Goal: Find specific page/section: Find specific page/section

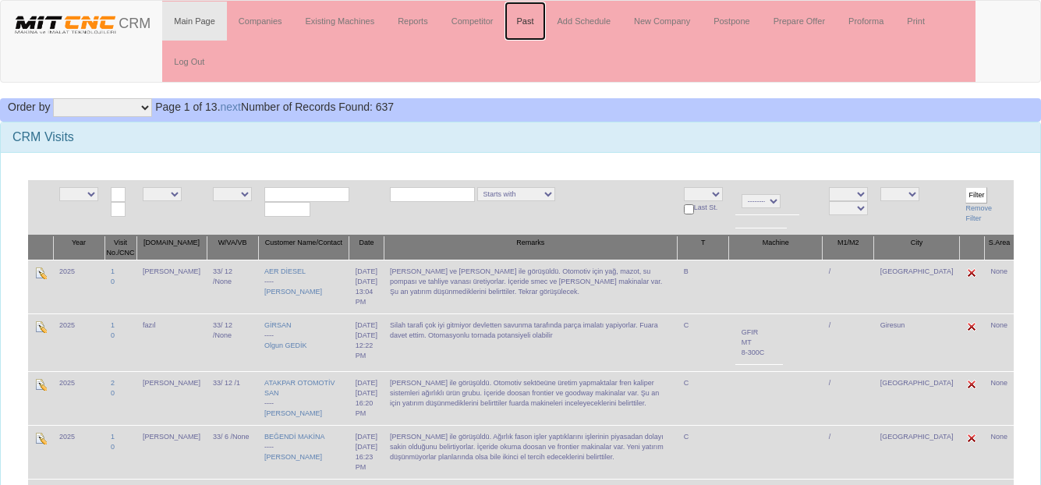
click at [523, 23] on link "Past" at bounding box center [524, 21] width 41 height 39
